Goal: Task Accomplishment & Management: Find specific page/section

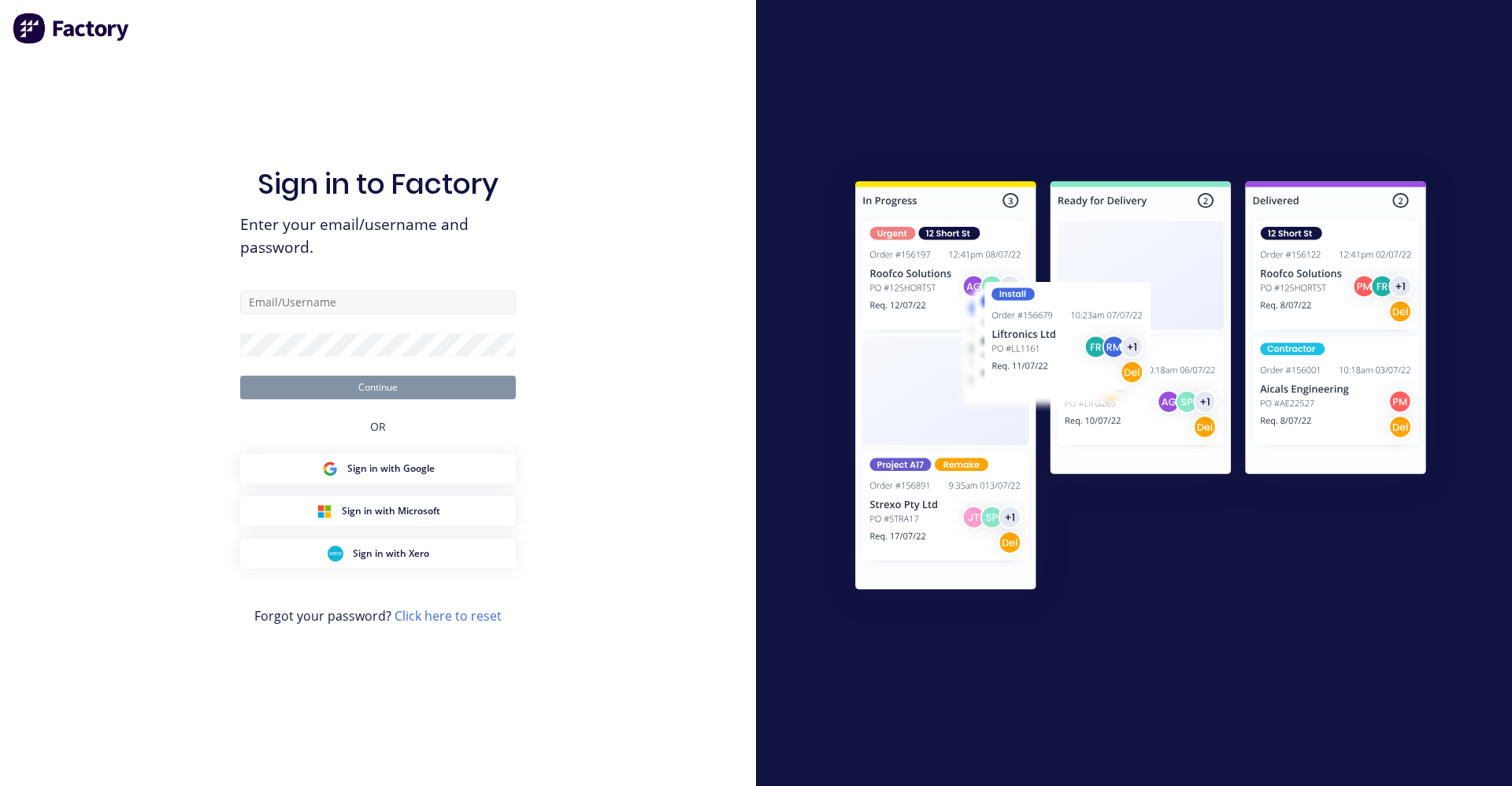
type input "[PERSON_NAME][EMAIL_ADDRESS][DOMAIN_NAME]"
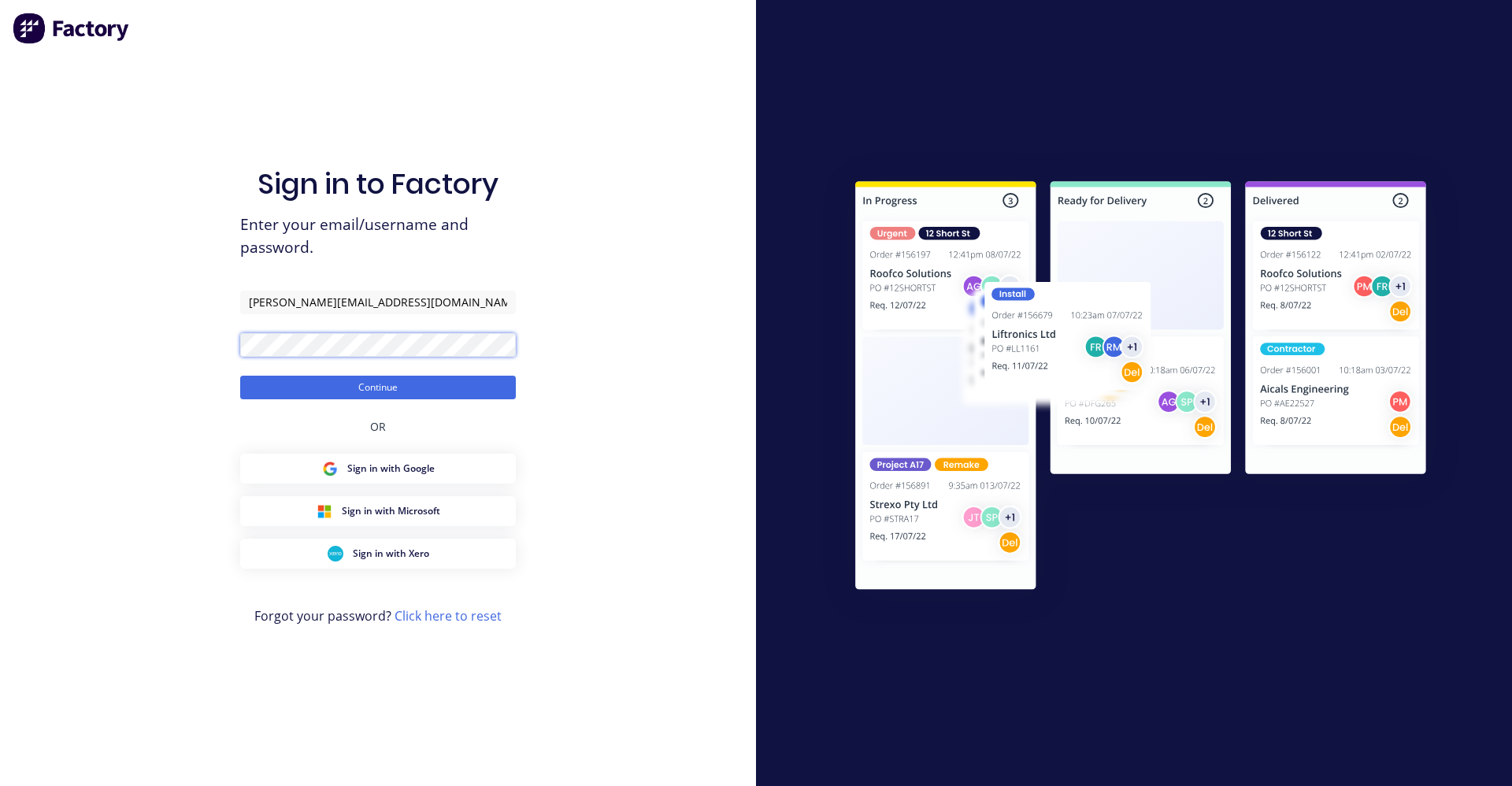
click at [240, 376] on button "Continue" at bounding box center [378, 387] width 276 height 24
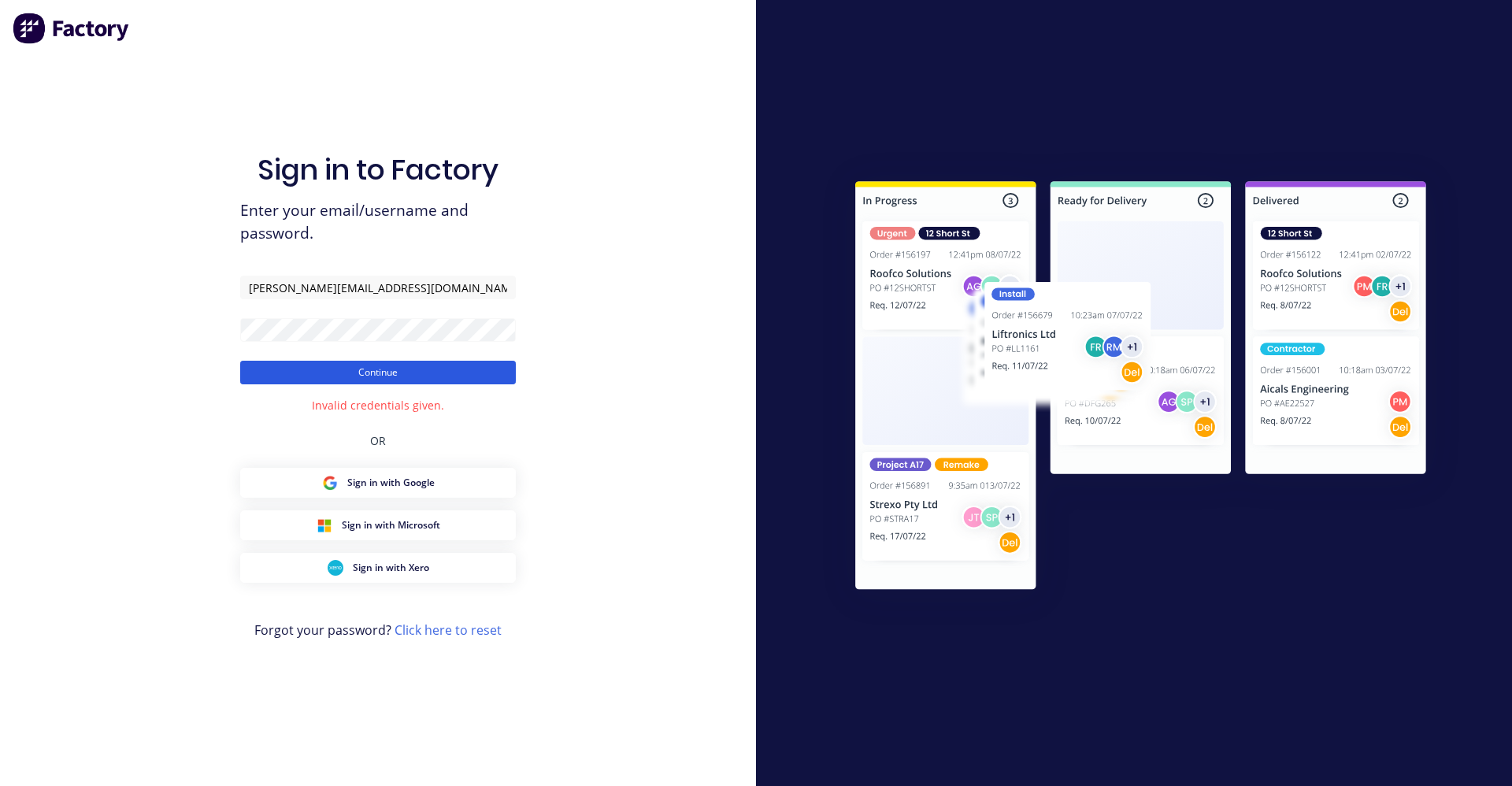
click at [325, 368] on button "Continue" at bounding box center [378, 372] width 276 height 24
click at [240, 360] on button "Continue" at bounding box center [378, 372] width 276 height 24
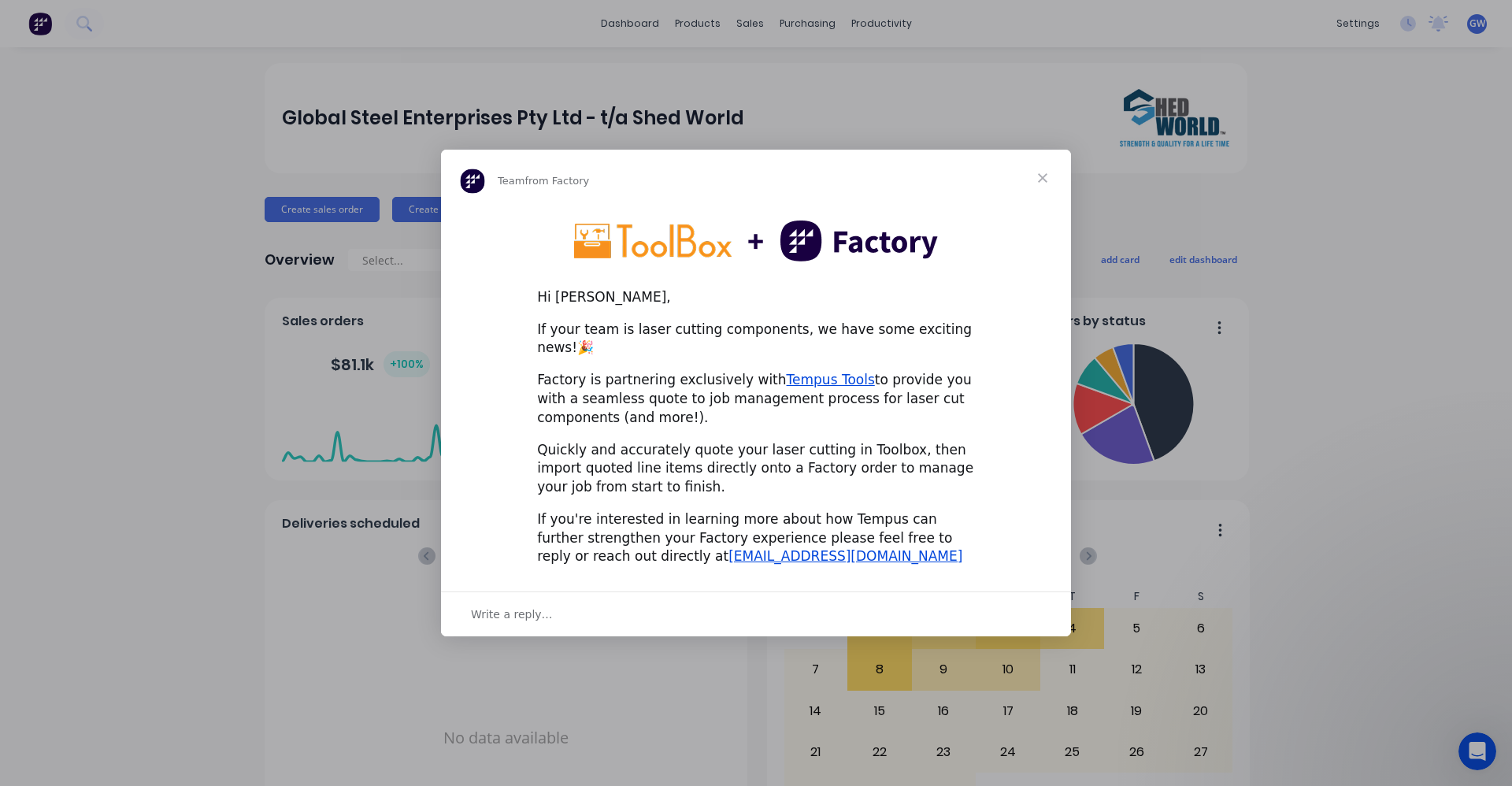
click at [1045, 186] on span "Close" at bounding box center [1042, 178] width 57 height 57
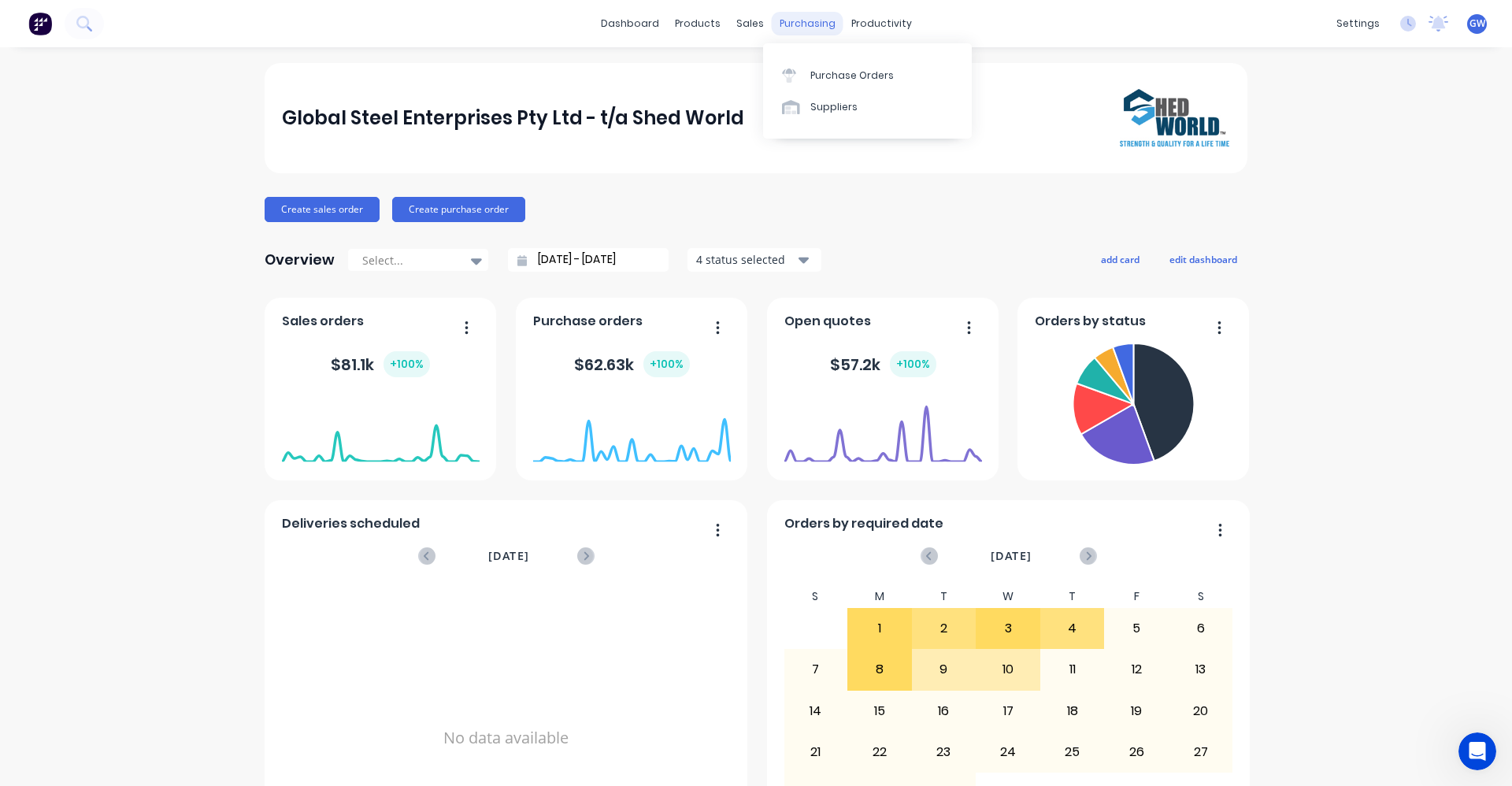
click at [805, 23] on div "purchasing" at bounding box center [807, 23] width 72 height 24
click at [842, 74] on div "Purchase Orders" at bounding box center [852, 75] width 84 height 14
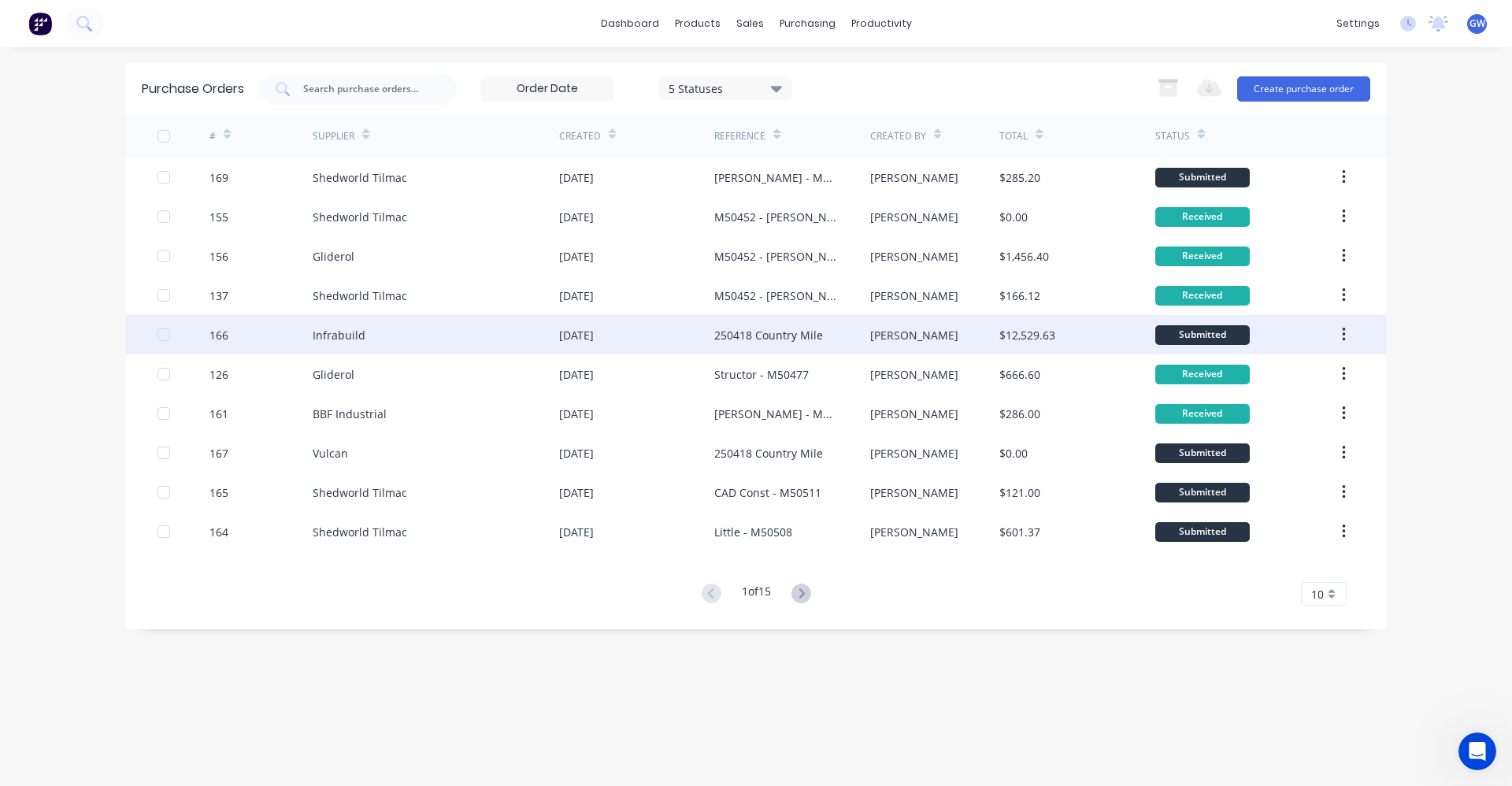
click at [408, 335] on div "Infrabuild" at bounding box center [435, 334] width 246 height 39
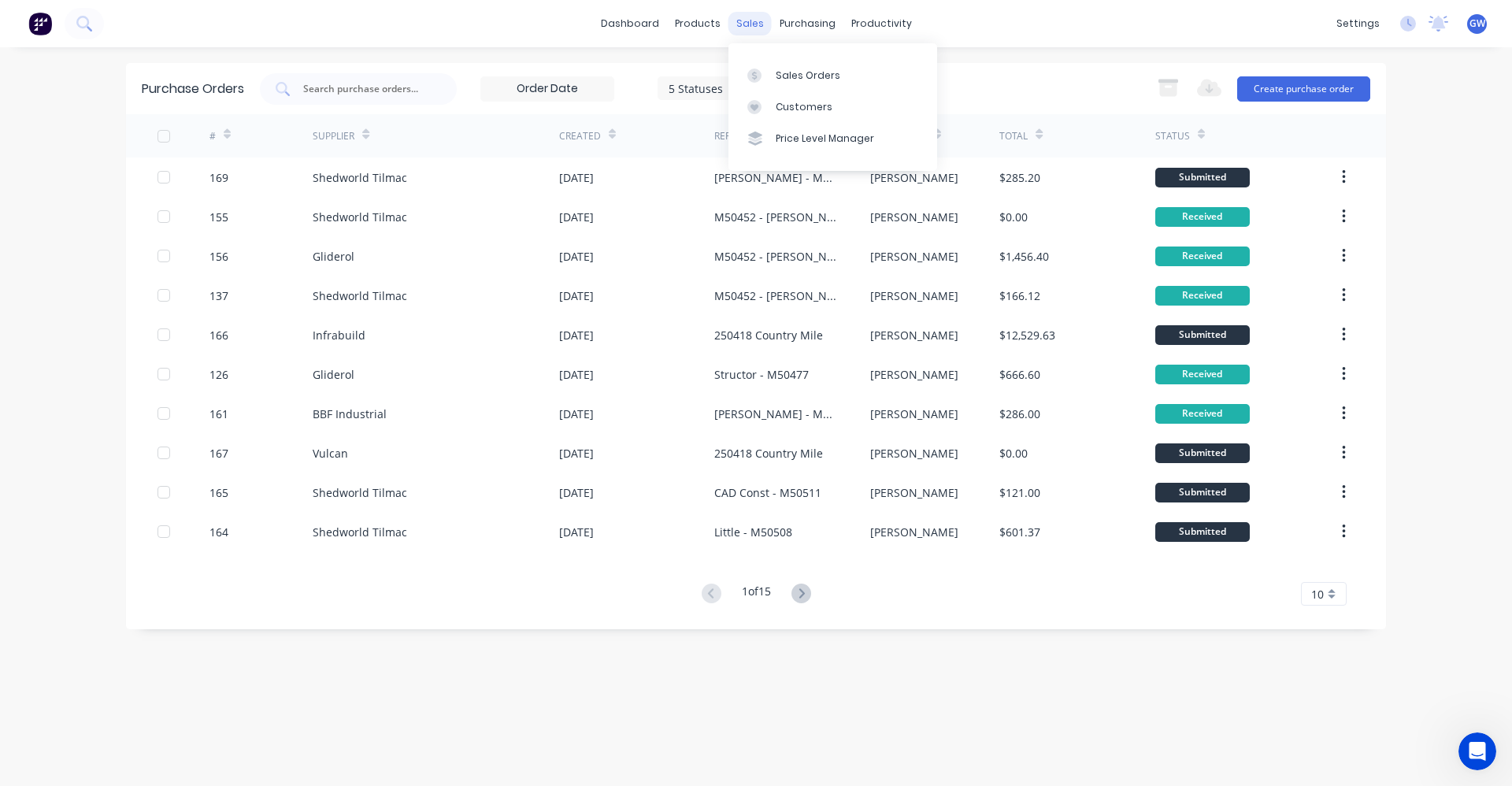
click at [745, 21] on div "sales" at bounding box center [750, 23] width 43 height 24
click at [821, 21] on div "purchasing" at bounding box center [807, 23] width 72 height 24
click at [841, 75] on div "Purchase Orders" at bounding box center [858, 75] width 84 height 14
click at [837, 70] on div "Purchase Orders" at bounding box center [858, 75] width 84 height 14
click at [800, 24] on div "purchasing" at bounding box center [807, 23] width 72 height 24
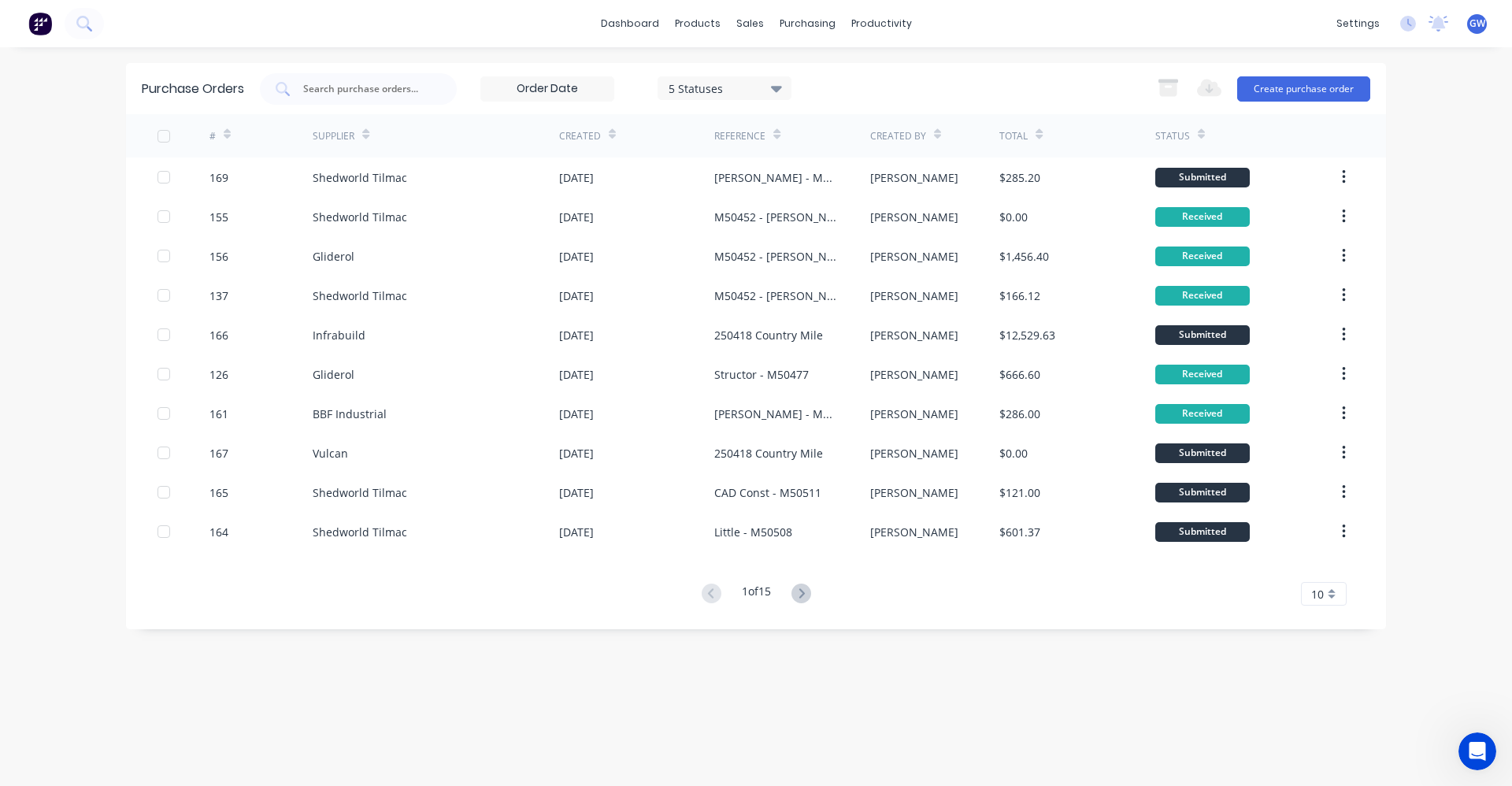
click at [451, 709] on div "Purchase Orders 5 Statuses 5 Statuses Export to Excel (XLSX) Create purchase or…" at bounding box center [756, 417] width 1260 height 707
